Goal: Task Accomplishment & Management: Manage account settings

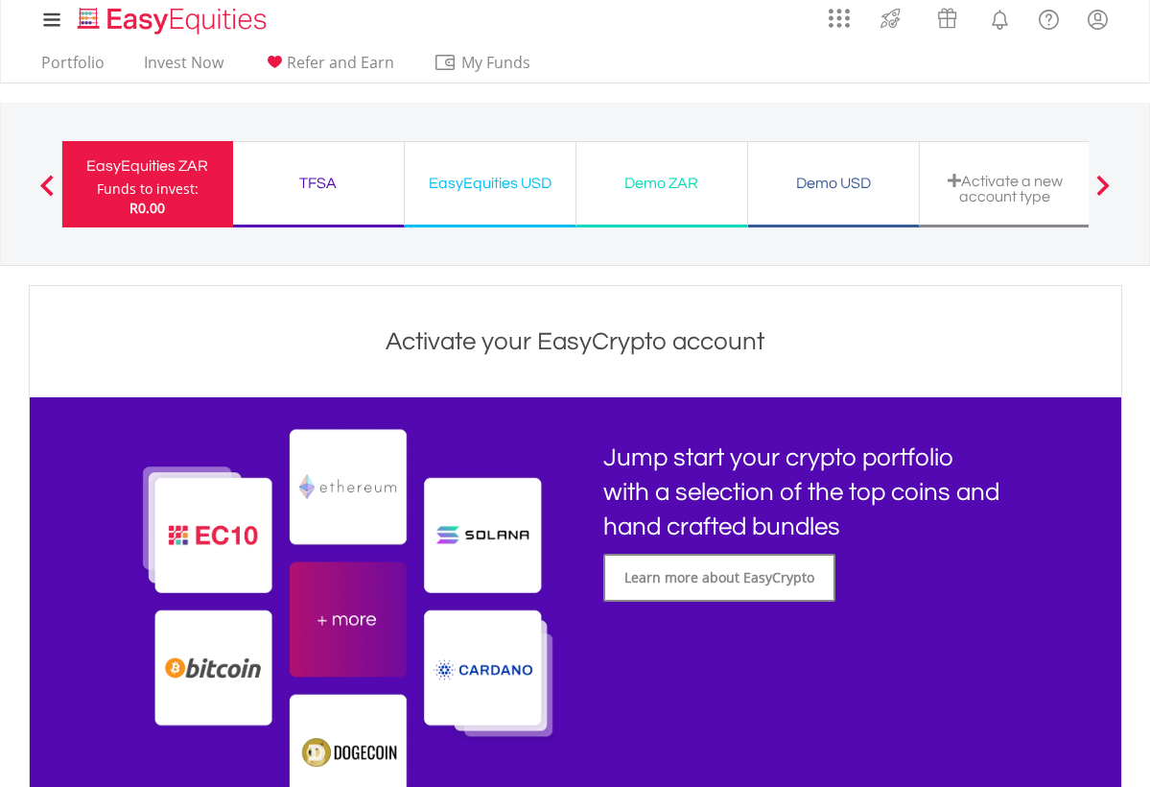
scroll to position [6, 0]
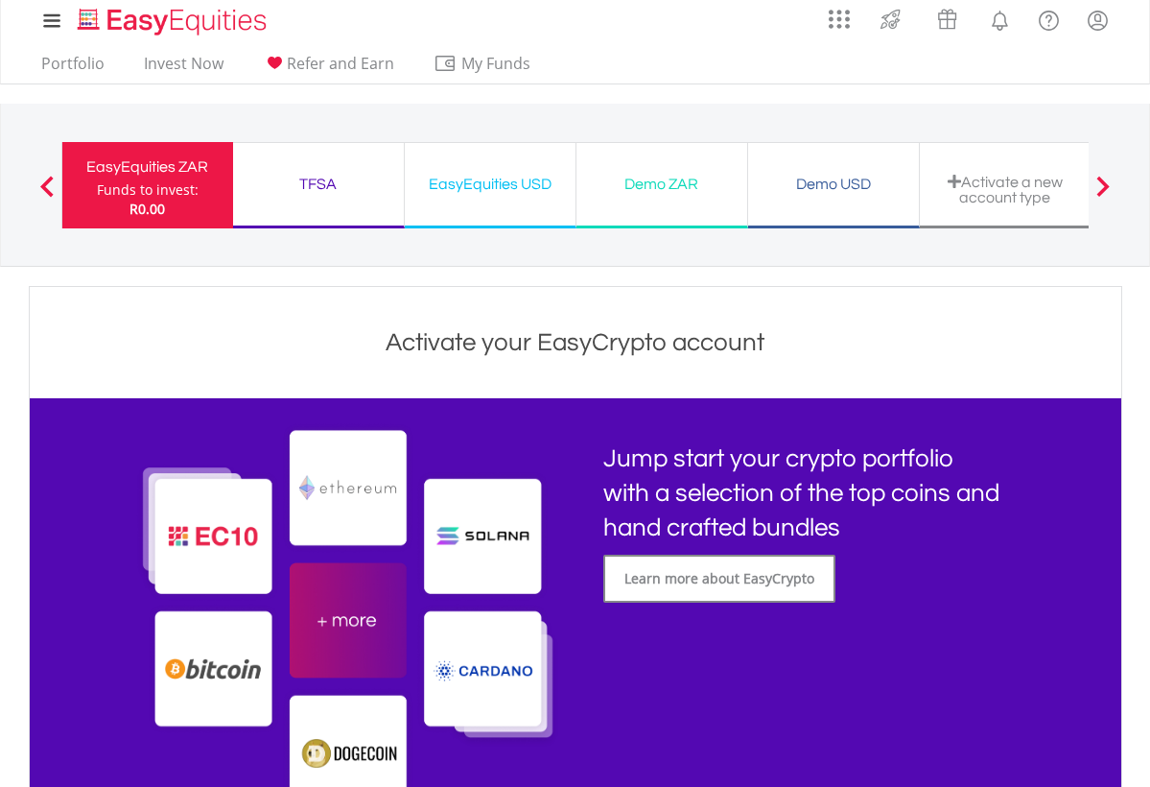
click at [336, 217] on div "TFSA Funds to invest: R0.00" at bounding box center [319, 185] width 172 height 86
click at [448, 186] on div "EasyEquities USD" at bounding box center [490, 184] width 148 height 27
click at [670, 177] on div "Demo ZAR" at bounding box center [662, 184] width 148 height 27
click at [702, 200] on div "Demo ZAR Funds to invest: R0.00" at bounding box center [662, 185] width 172 height 86
click at [861, 163] on div "Demo USD Funds to invest: R0.00" at bounding box center [834, 185] width 172 height 86
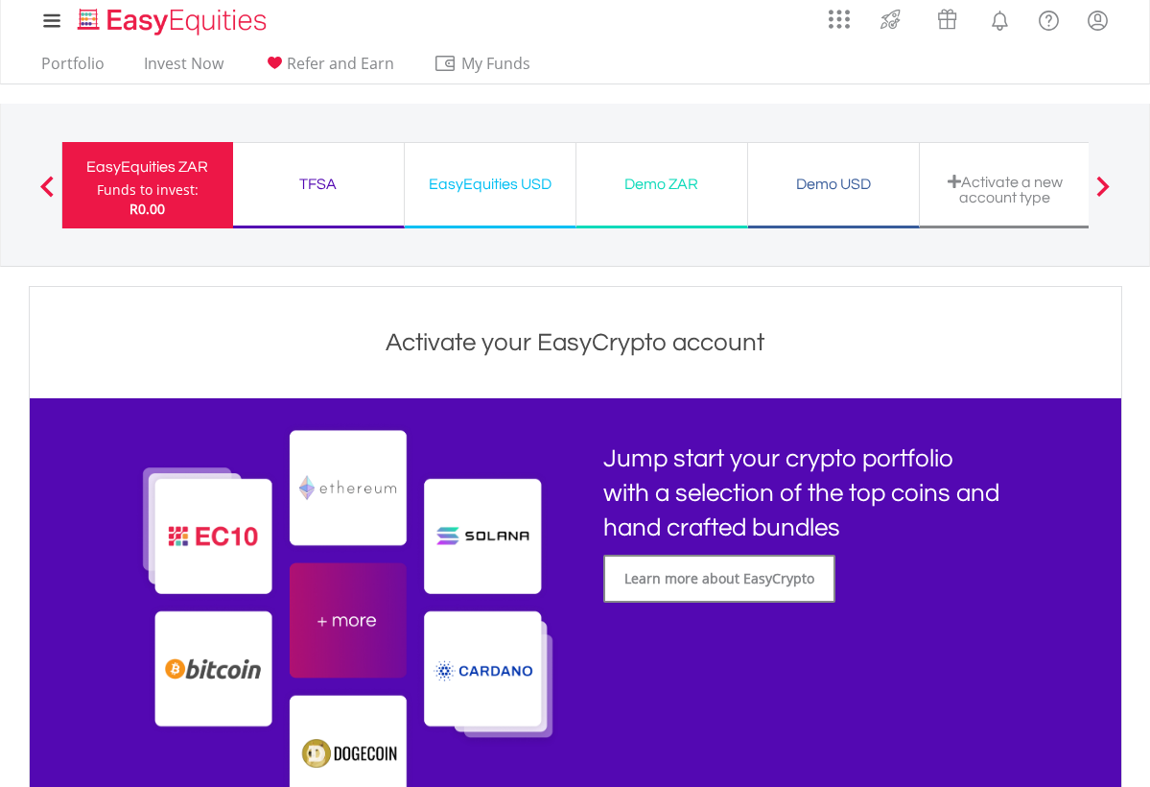
click at [146, 153] on div "EasyEquities ZAR" at bounding box center [148, 166] width 148 height 27
click at [81, 58] on link "Portfolio" at bounding box center [73, 69] width 79 height 30
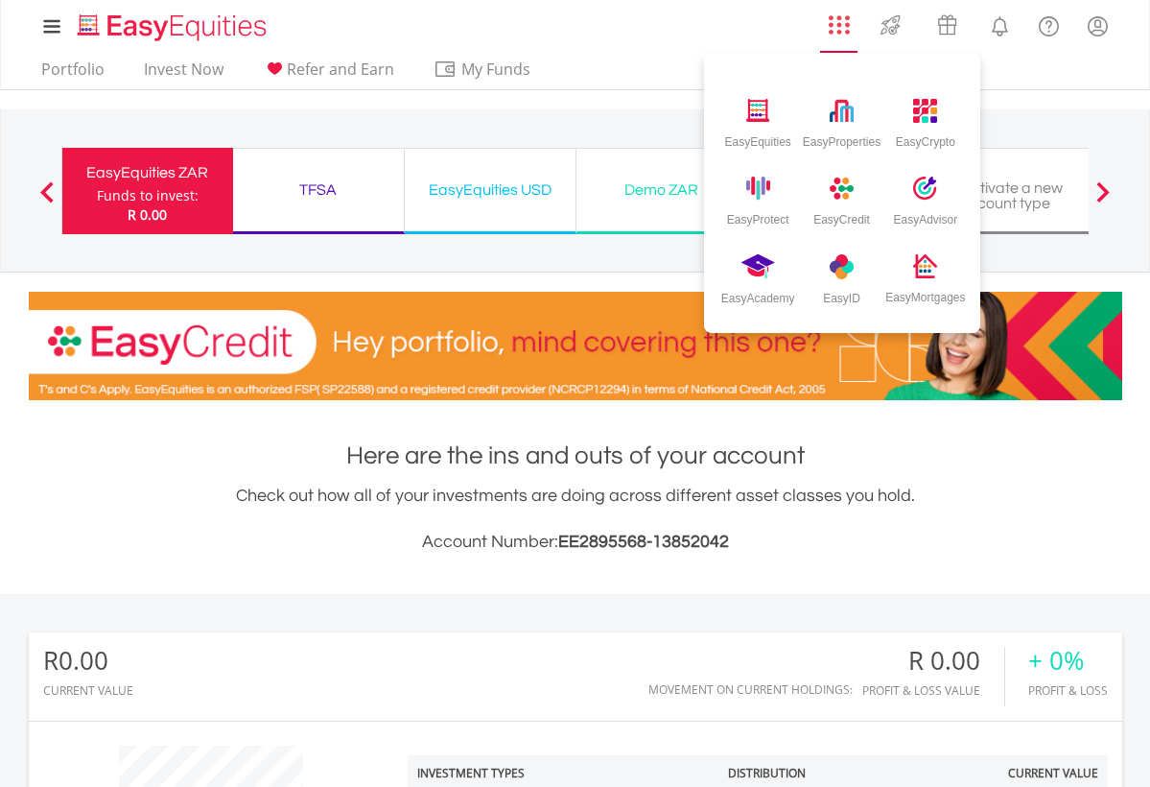
click at [835, 17] on img "AppsGrid" at bounding box center [839, 24] width 21 height 21
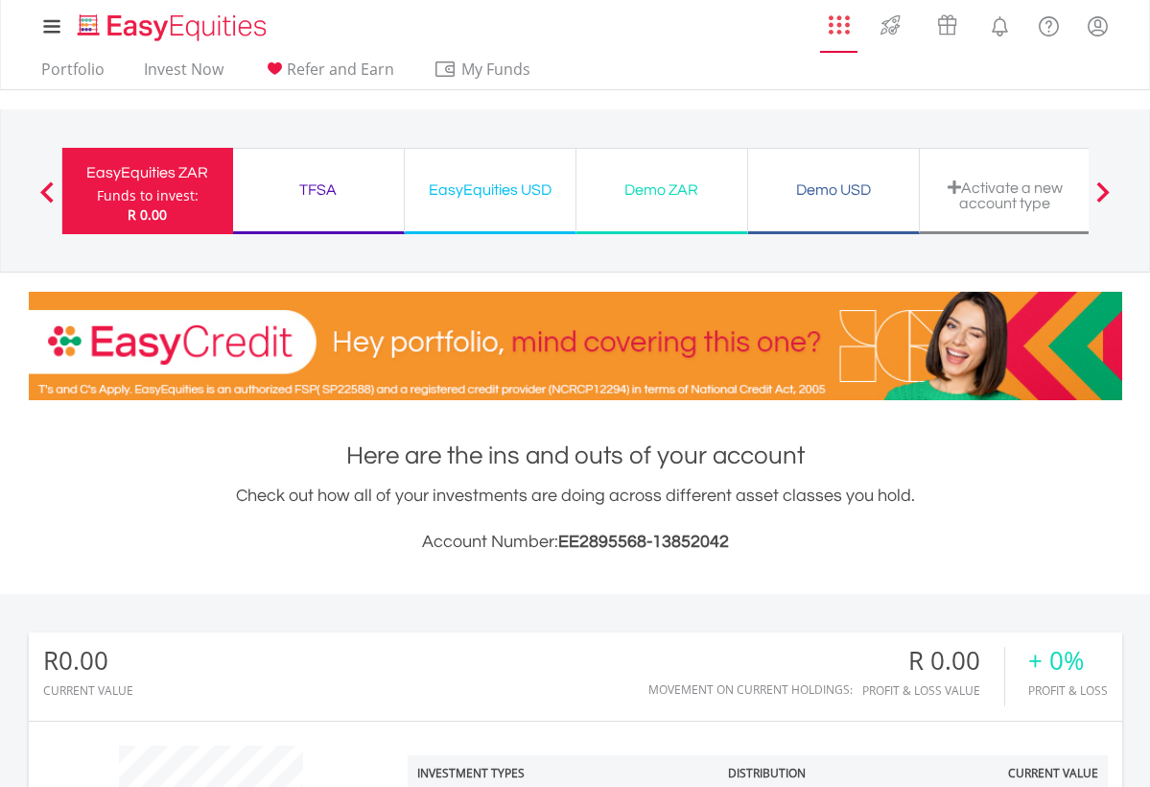
click at [835, 17] on img "AppsGrid" at bounding box center [839, 24] width 21 height 21
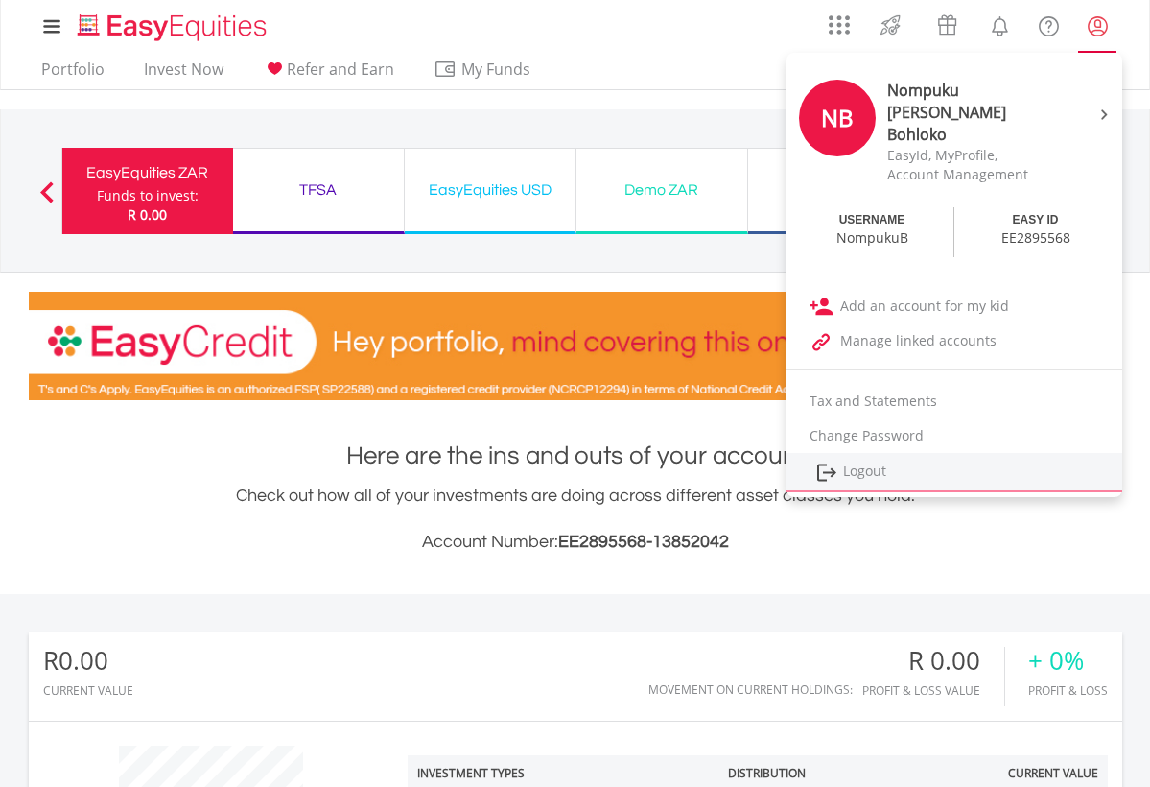
click at [914, 453] on link "Logout" at bounding box center [955, 472] width 336 height 39
